Goal: Information Seeking & Learning: Check status

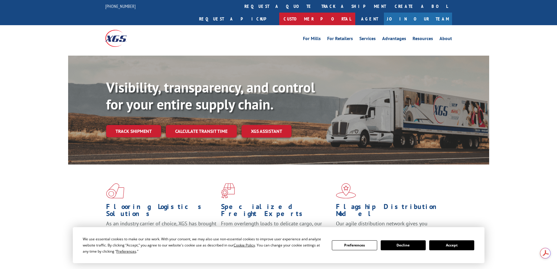
click at [356, 13] on link "Customer Portal" at bounding box center [317, 19] width 76 height 13
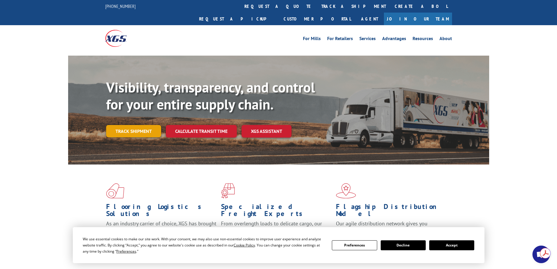
drag, startPoint x: 132, startPoint y: 116, endPoint x: 140, endPoint y: 105, distance: 14.2
click at [131, 125] on link "Track shipment" at bounding box center [133, 131] width 55 height 12
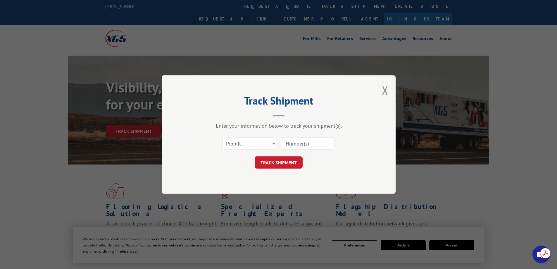
click at [309, 142] on input at bounding box center [308, 143] width 54 height 12
click at [309, 140] on input at bounding box center [308, 143] width 54 height 12
type input "17665496"
click button "TRACK SHIPMENT" at bounding box center [279, 162] width 48 height 12
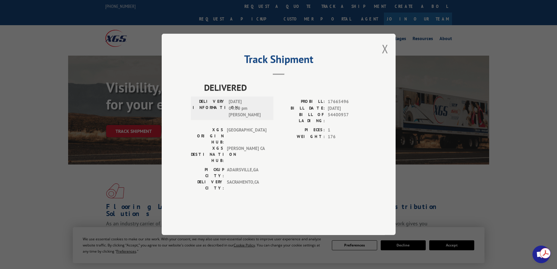
click at [381, 66] on div "Track Shipment DELIVERED DELIVERY INFORMATION: [DATE] 04:00 pm [PERSON_NAME] PR…" at bounding box center [279, 134] width 234 height 201
click at [381, 65] on div "Track Shipment DELIVERED DELIVERY INFORMATION: [DATE] 04:00 pm [PERSON_NAME] PR…" at bounding box center [279, 134] width 234 height 201
click at [388, 56] on button "Close modal" at bounding box center [385, 49] width 6 height 16
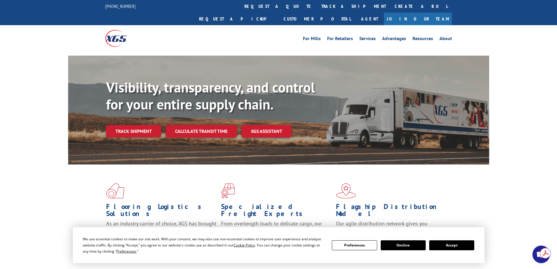
drag, startPoint x: 141, startPoint y: 114, endPoint x: 139, endPoint y: 118, distance: 4.2
click at [140, 125] on link "Track shipment" at bounding box center [133, 131] width 55 height 12
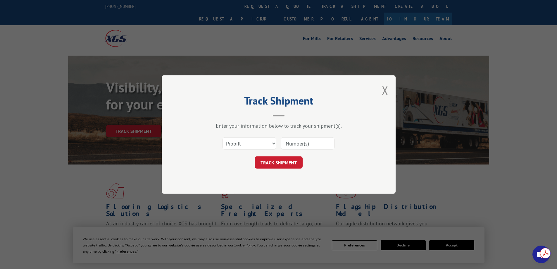
click at [326, 142] on input at bounding box center [308, 143] width 54 height 12
type input "17667126"
click button "TRACK SHIPMENT" at bounding box center [279, 162] width 48 height 12
